Goal: Communication & Community: Answer question/provide support

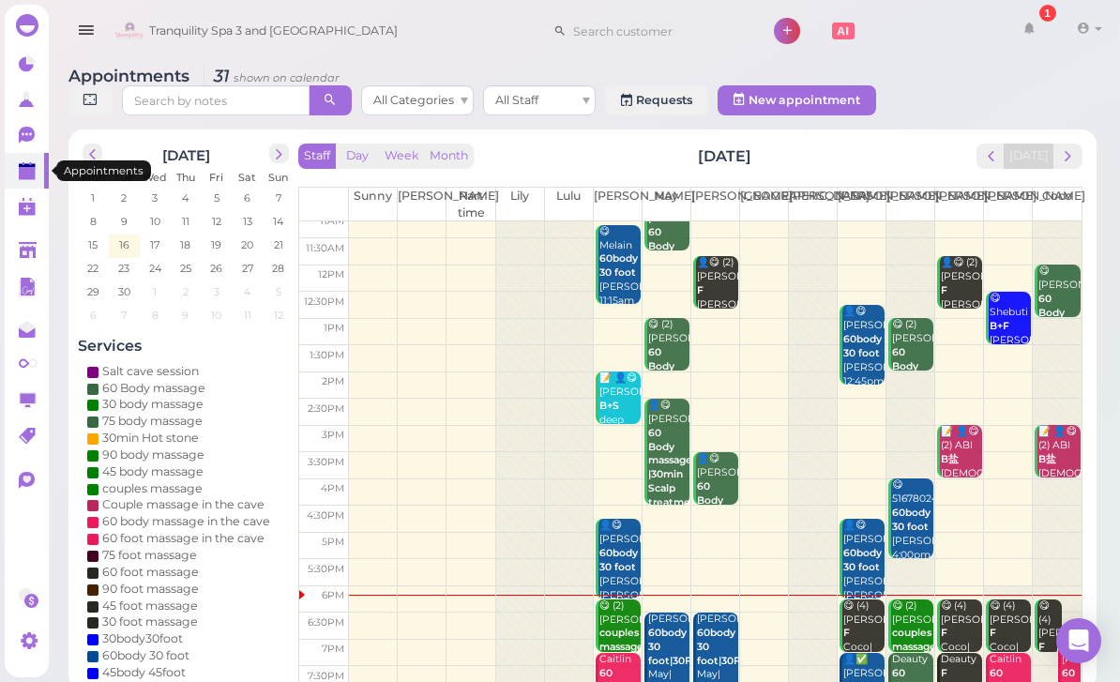
scroll to position [37, 0]
click at [721, 664] on div "[PERSON_NAME] 60body 30 foot|30Foot+30Bath May|[PERSON_NAME] 6:30pm - 8:00pm" at bounding box center [717, 676] width 42 height 126
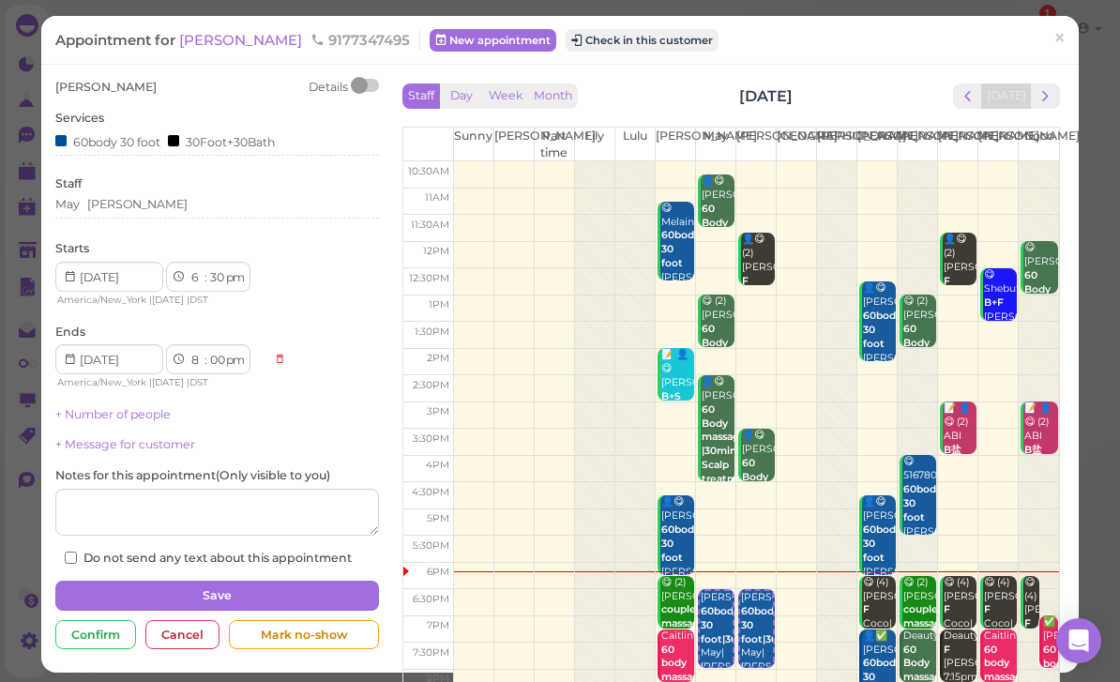
click at [589, 49] on button "Check in this customer" at bounding box center [642, 40] width 153 height 23
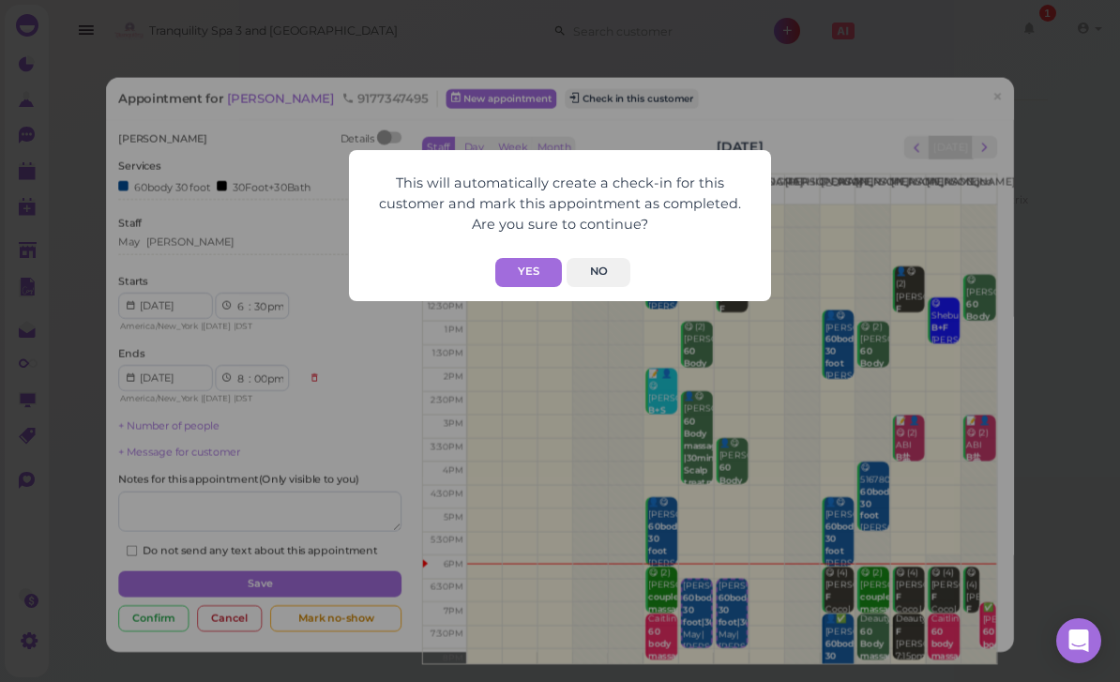
click at [528, 266] on button "Yes" at bounding box center [528, 272] width 67 height 29
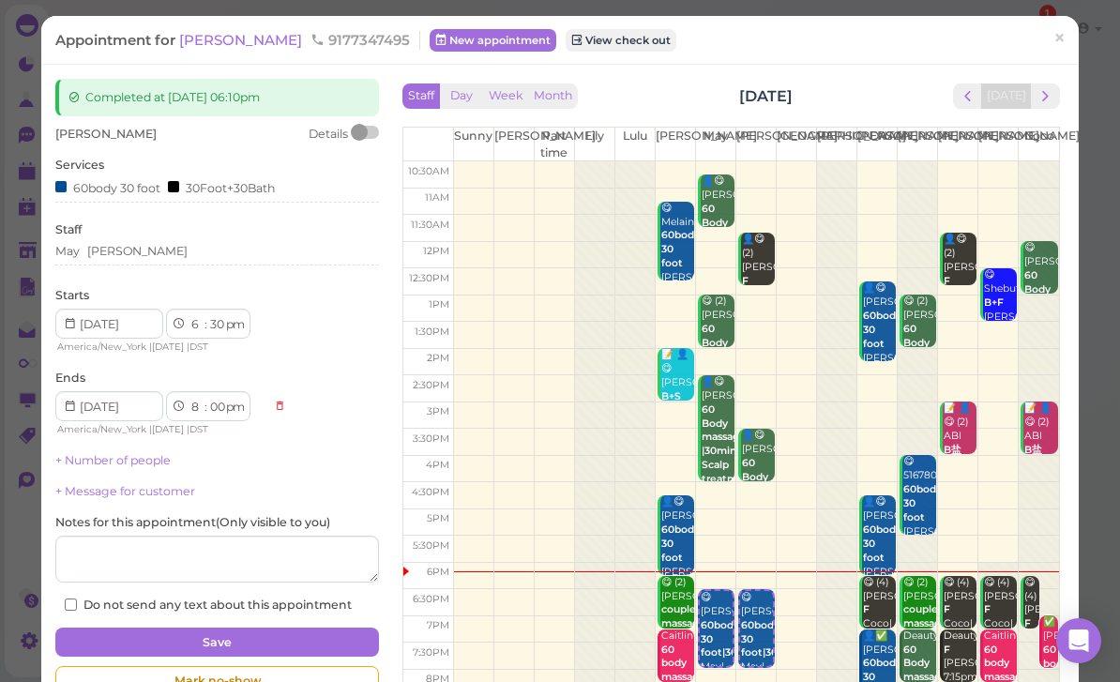
click at [1061, 51] on span "×" at bounding box center [1060, 38] width 12 height 26
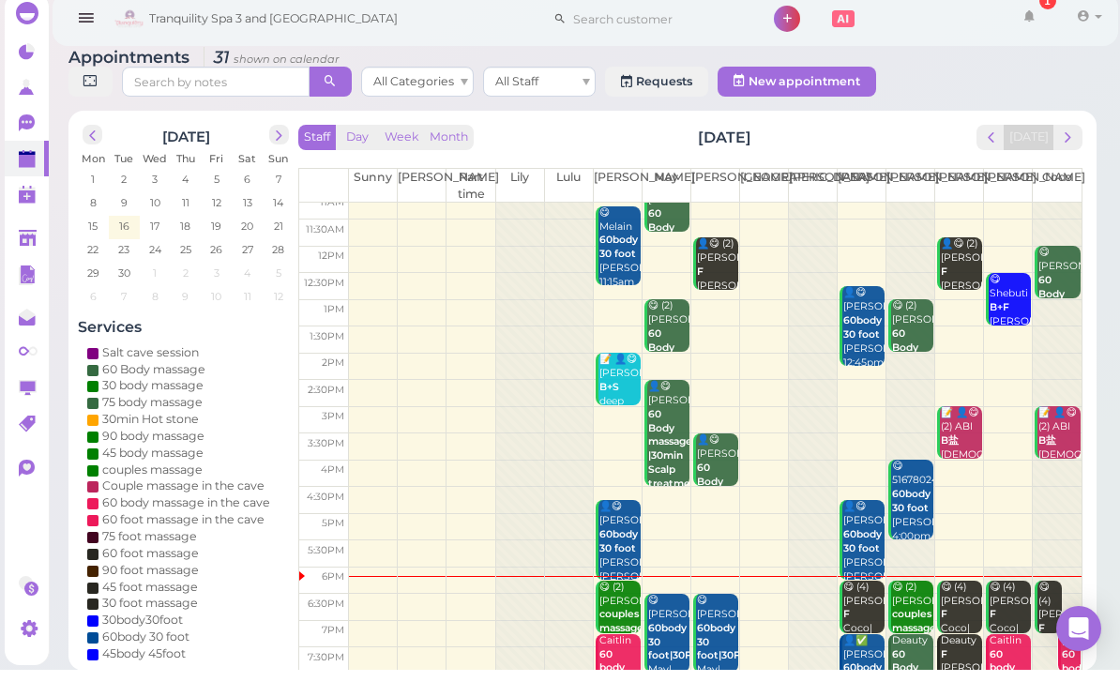
scroll to position [37, 0]
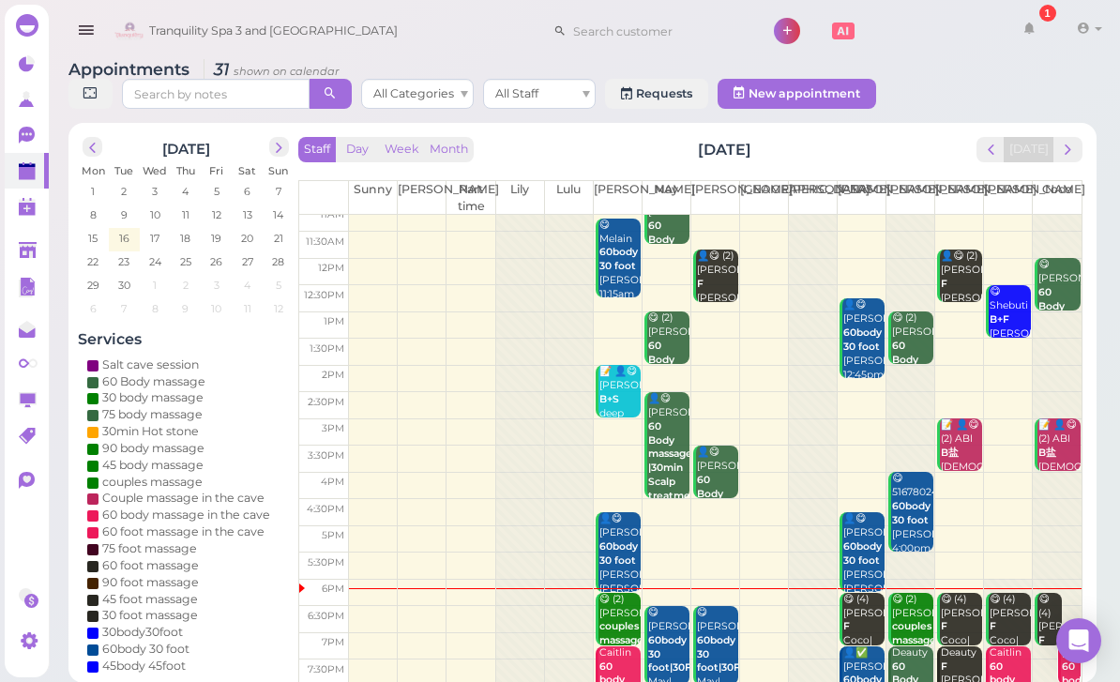
click at [712, 640] on b "60body 30 foot|30Foot+30Bath" at bounding box center [748, 654] width 103 height 40
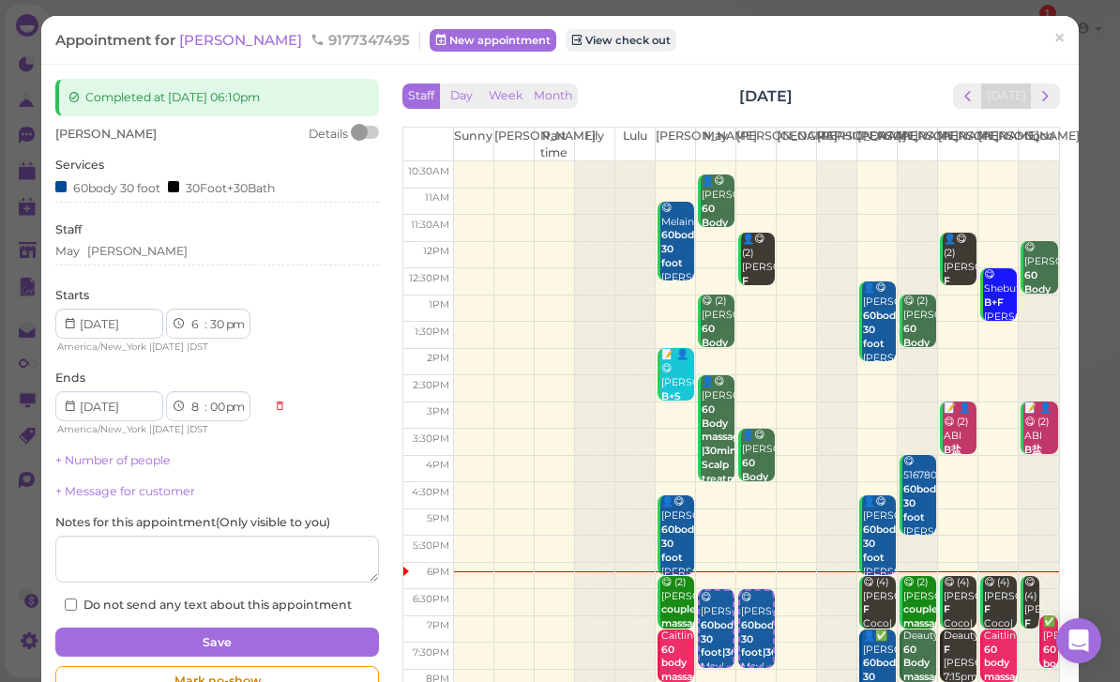
click at [210, 40] on span "[PERSON_NAME]" at bounding box center [242, 40] width 127 height 18
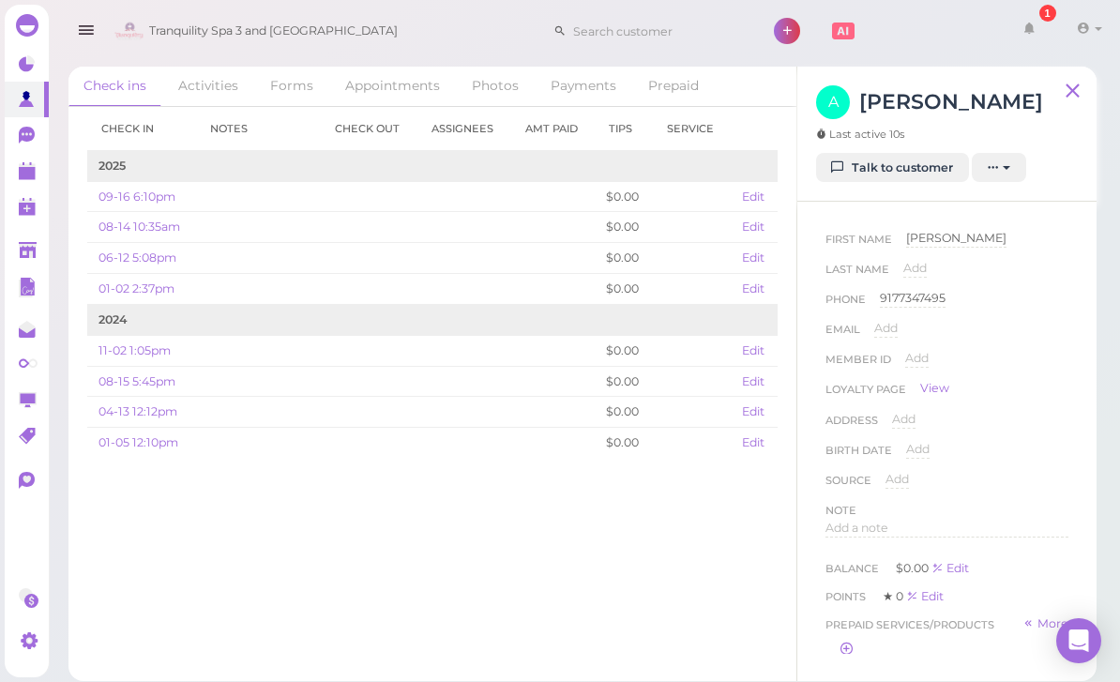
click at [927, 175] on link "Talk to customer" at bounding box center [892, 168] width 153 height 30
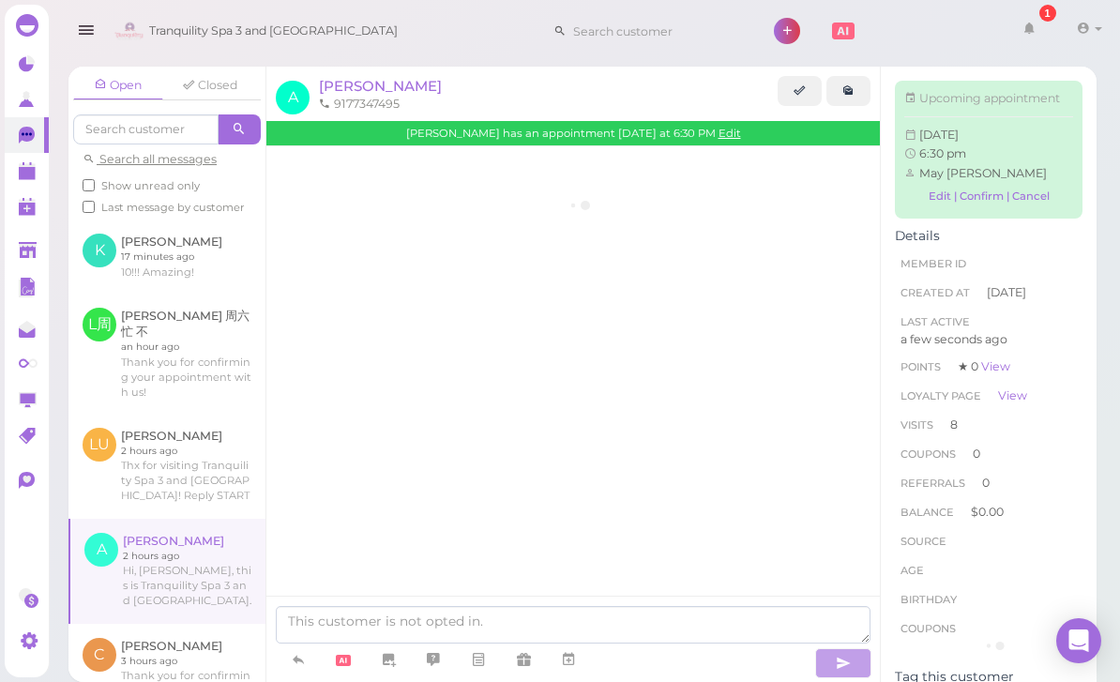
scroll to position [2338, 0]
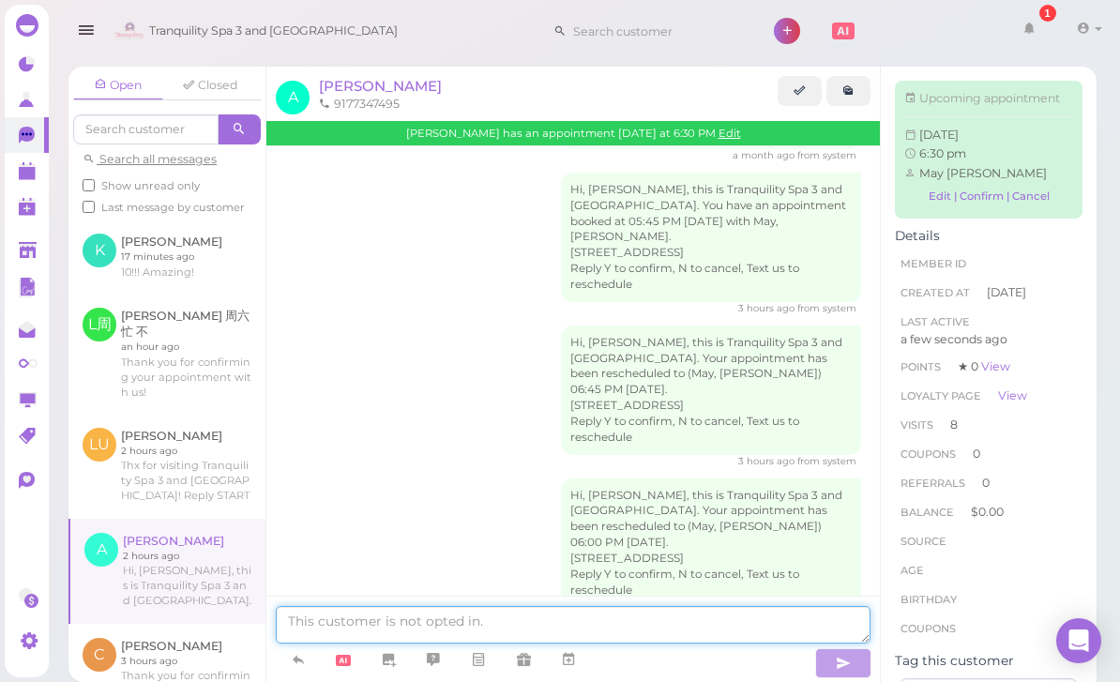
click at [596, 644] on textarea at bounding box center [573, 625] width 595 height 38
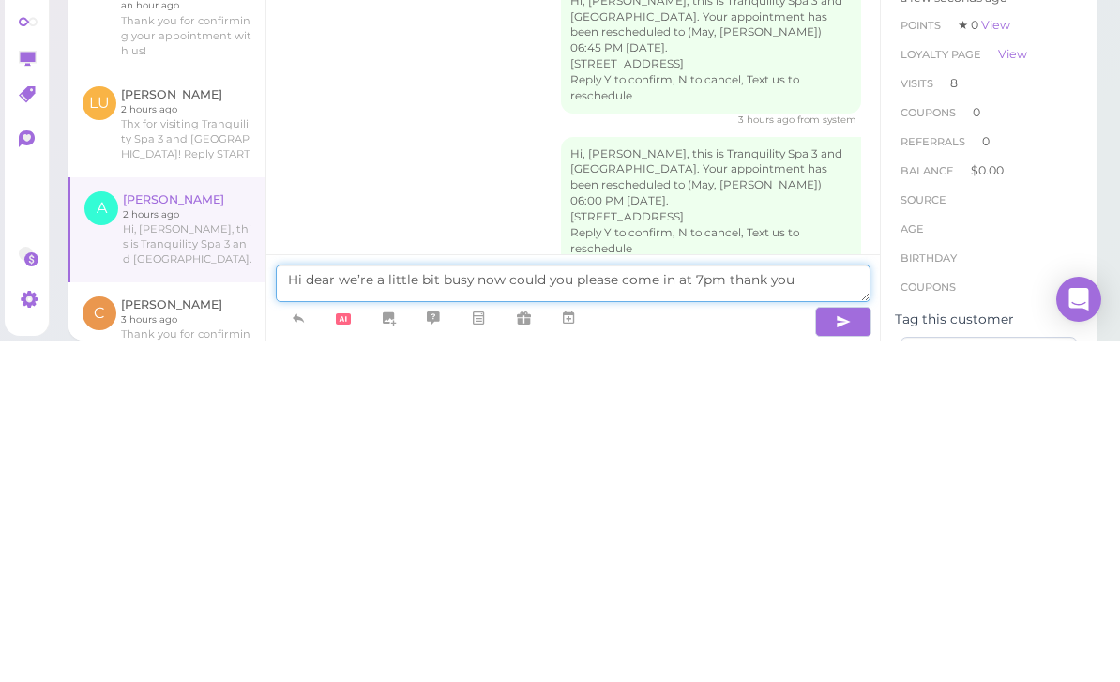
type textarea "Hi dear we’re a little bit busy now could you please come in at 7pm thank you"
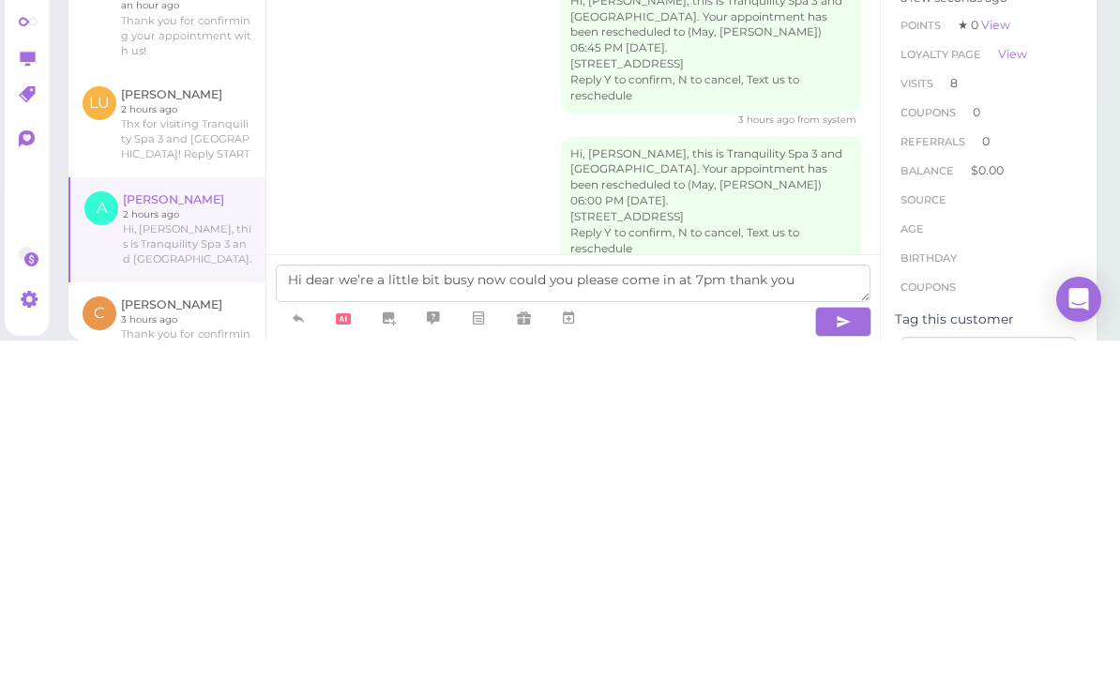
click at [853, 648] on button "button" at bounding box center [843, 663] width 56 height 30
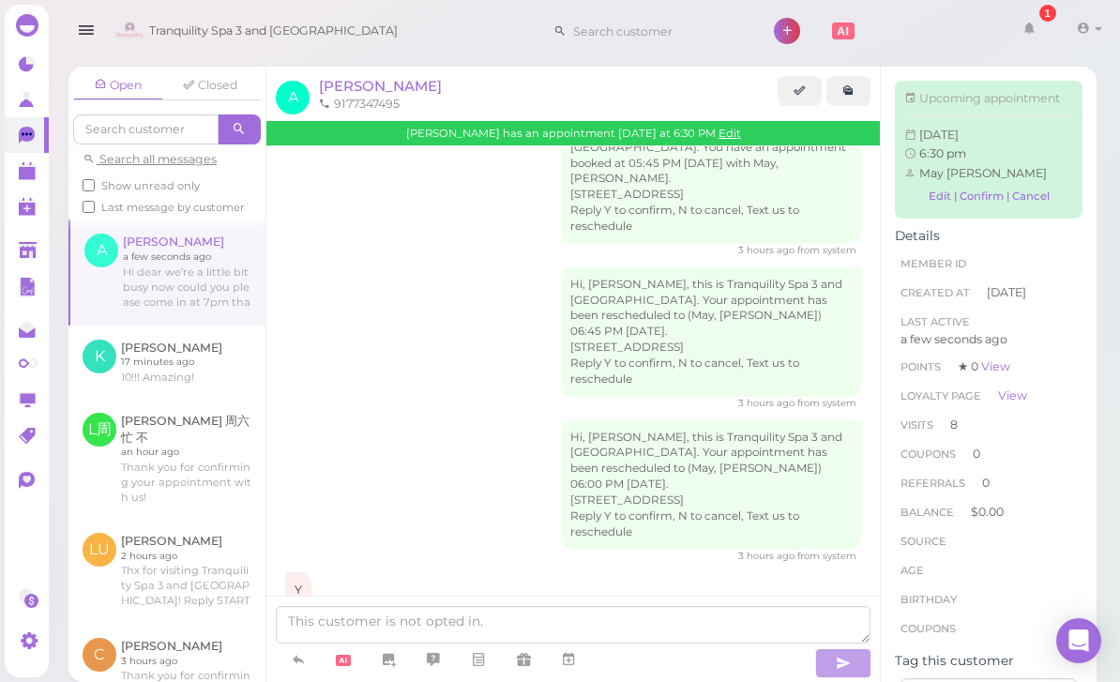
scroll to position [2473, 0]
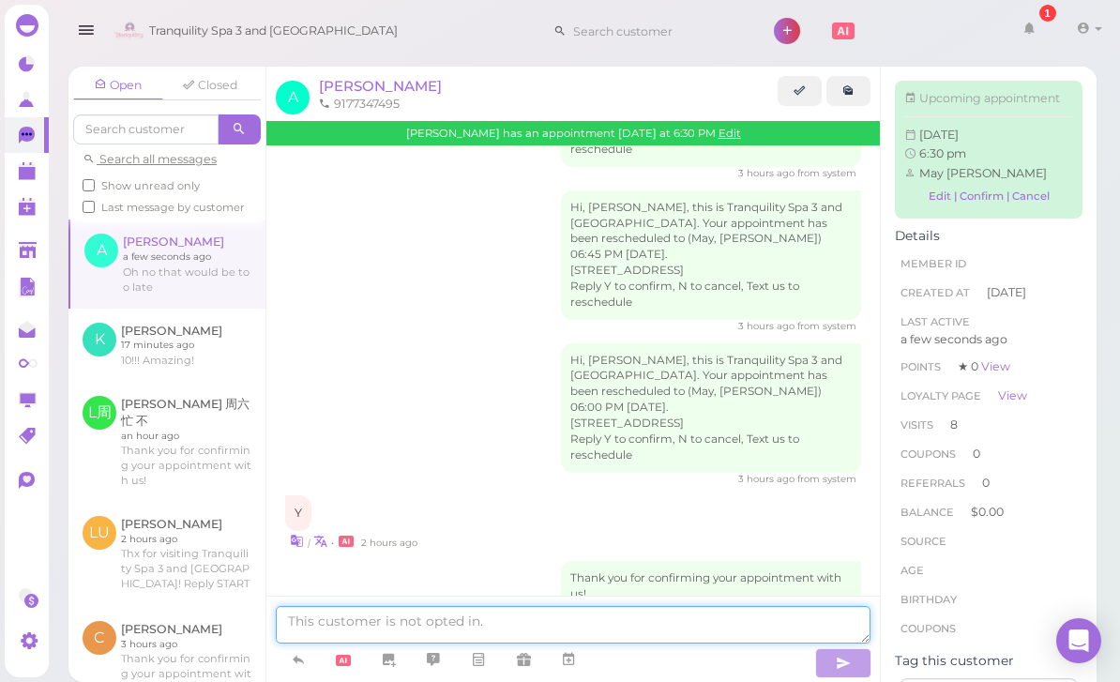
click at [431, 644] on textarea at bounding box center [573, 625] width 595 height 38
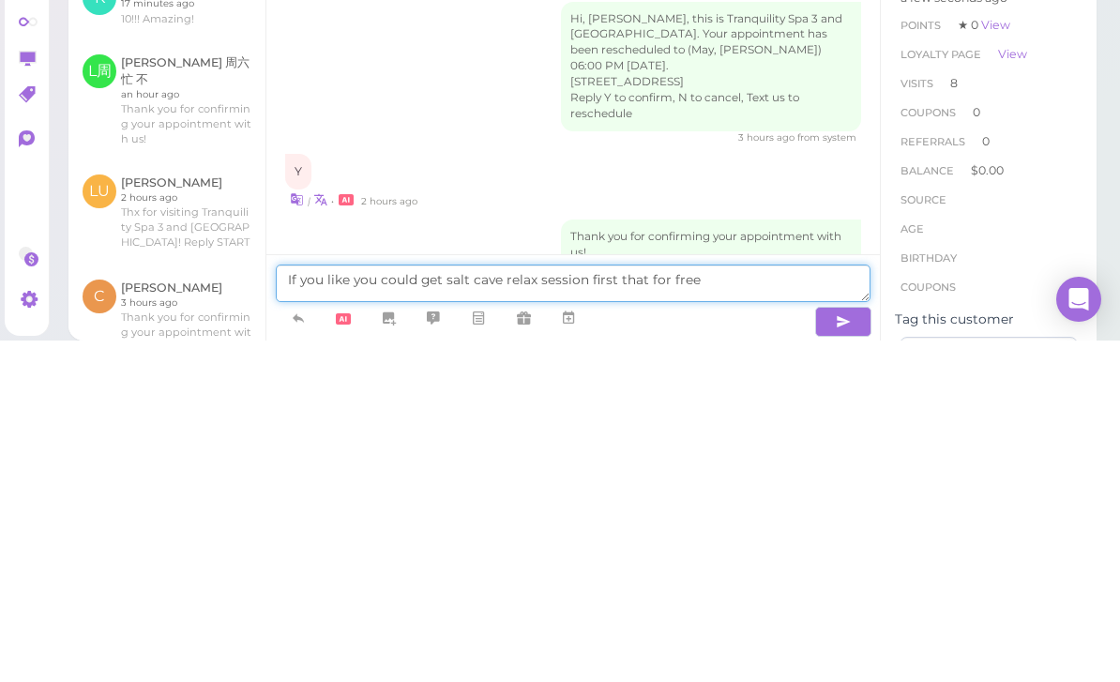
type textarea "If you like you could get salt cave relax session first that for free"
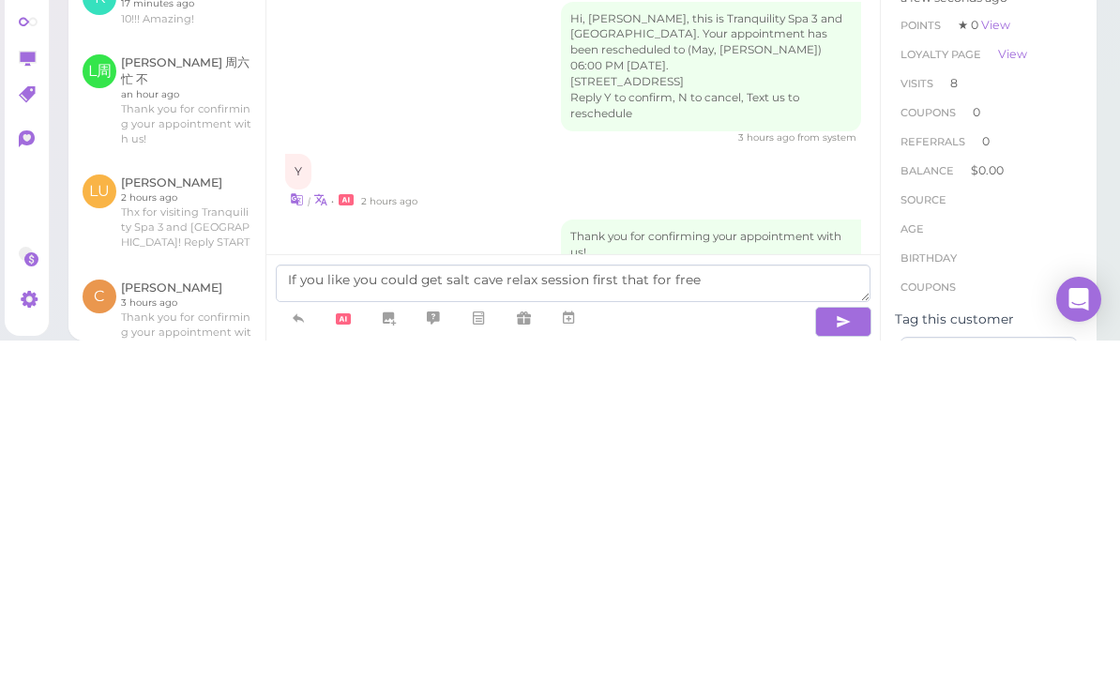
click at [838, 654] on icon "button" at bounding box center [843, 663] width 15 height 19
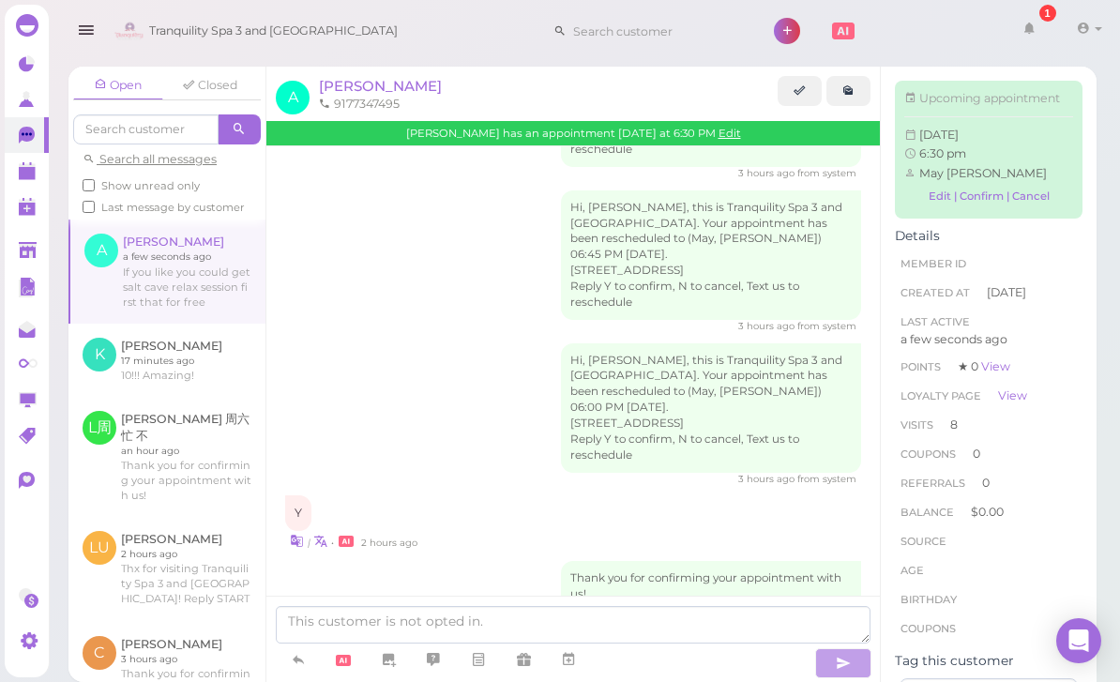
scroll to position [2532, 0]
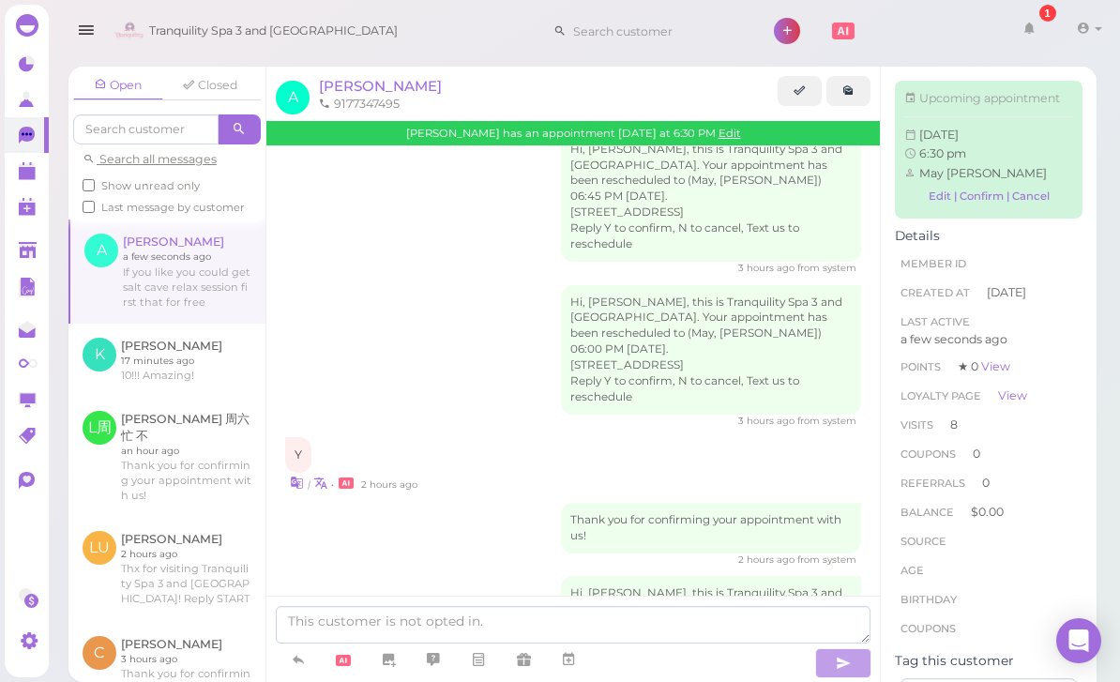
click at [25, 182] on link at bounding box center [27, 171] width 44 height 36
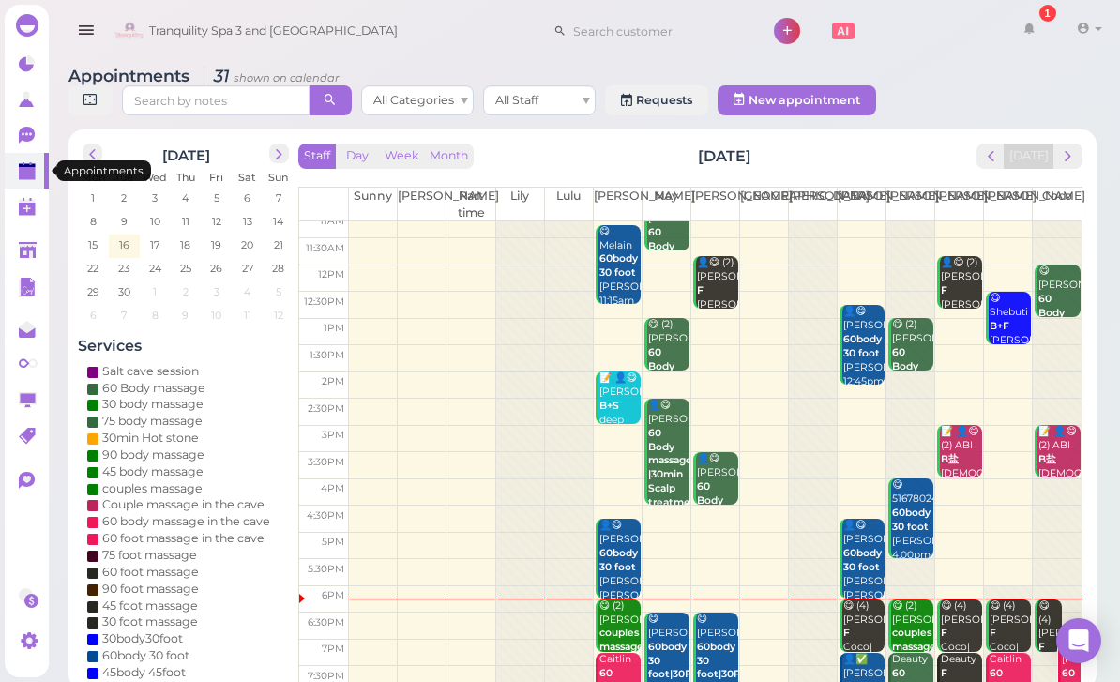
scroll to position [37, 0]
